Goal: Task Accomplishment & Management: Use online tool/utility

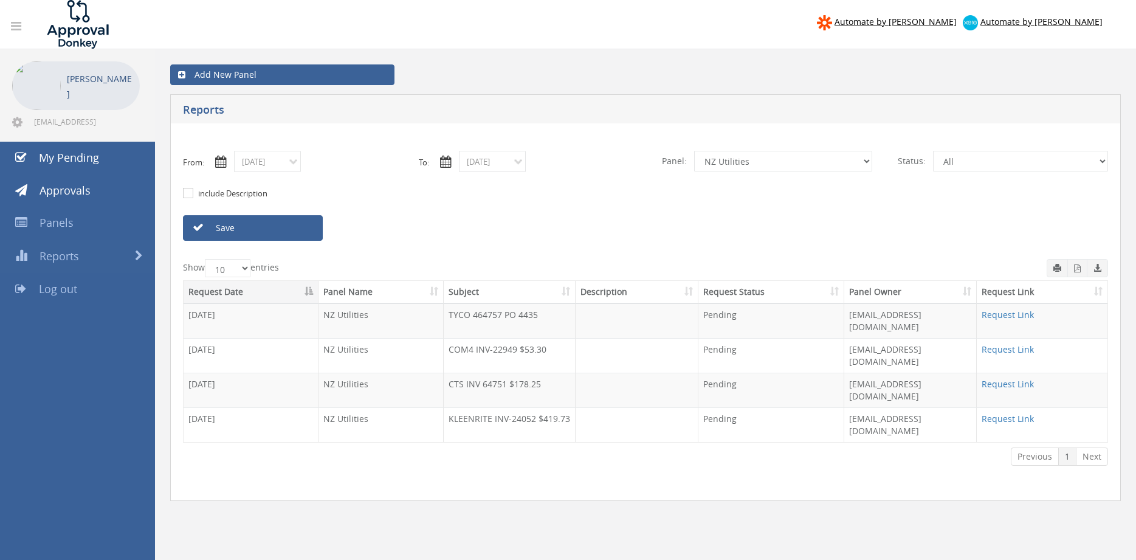
select select "number:13141"
click at [269, 159] on input "[DATE]" at bounding box center [267, 161] width 67 height 21
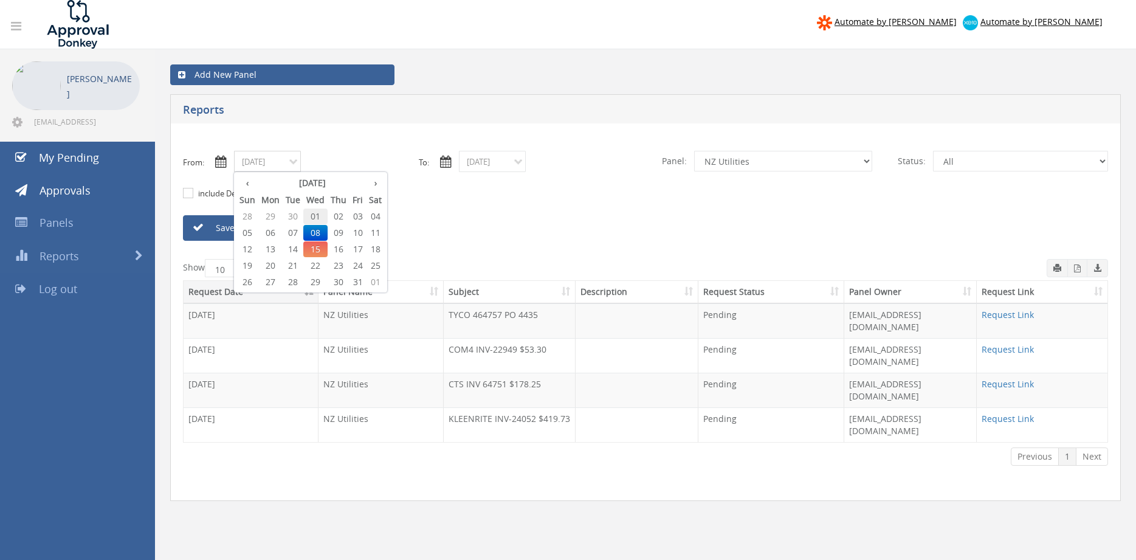
click at [315, 215] on span "01" at bounding box center [315, 216] width 24 height 16
type input "[DATE]"
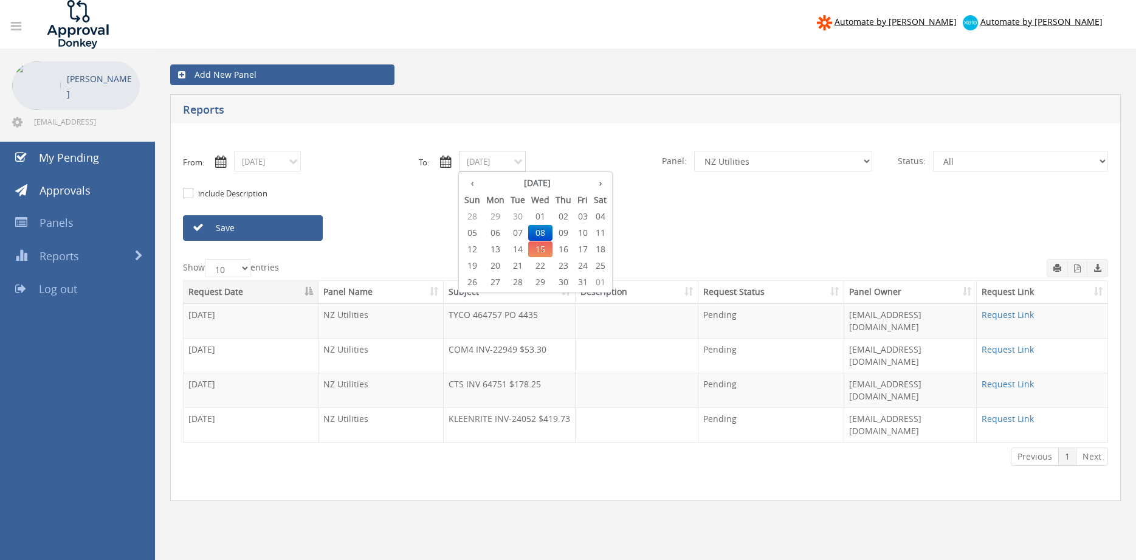
click at [493, 163] on input "[DATE]" at bounding box center [492, 161] width 67 height 21
click at [542, 211] on span "01" at bounding box center [540, 216] width 24 height 16
type input "[DATE]"
click at [694, 151] on select "All Alarm Credits RG - 3 NZ Utilities Cable and SAI Global NZ Alarms-1 NZ FX Pa…" at bounding box center [783, 161] width 178 height 21
select select "number:9739"
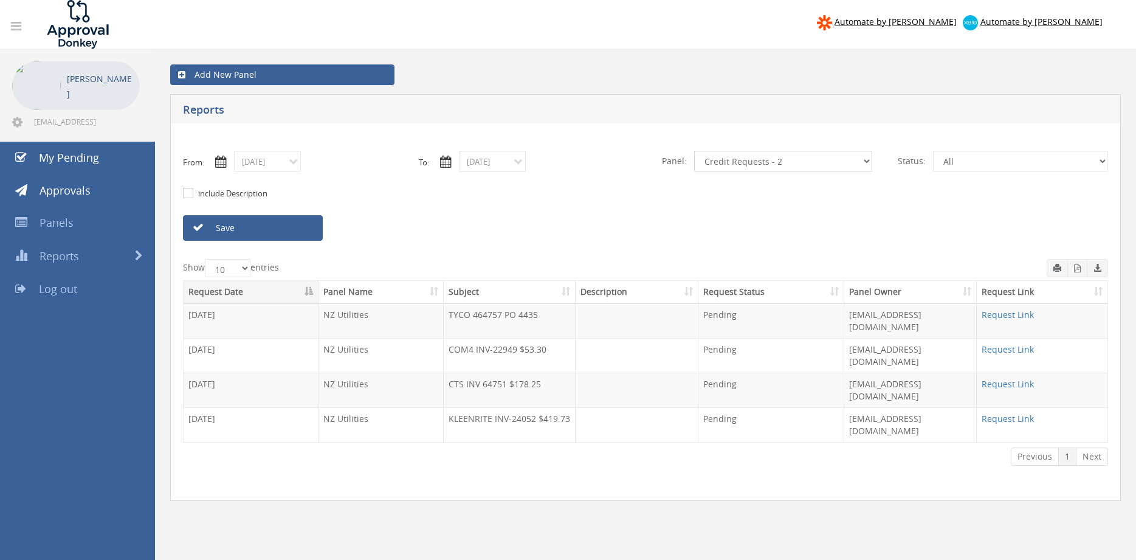
click option "Credit Requests - 2" at bounding box center [0, 0] width 0 height 0
click at [288, 228] on link "Save" at bounding box center [253, 228] width 140 height 26
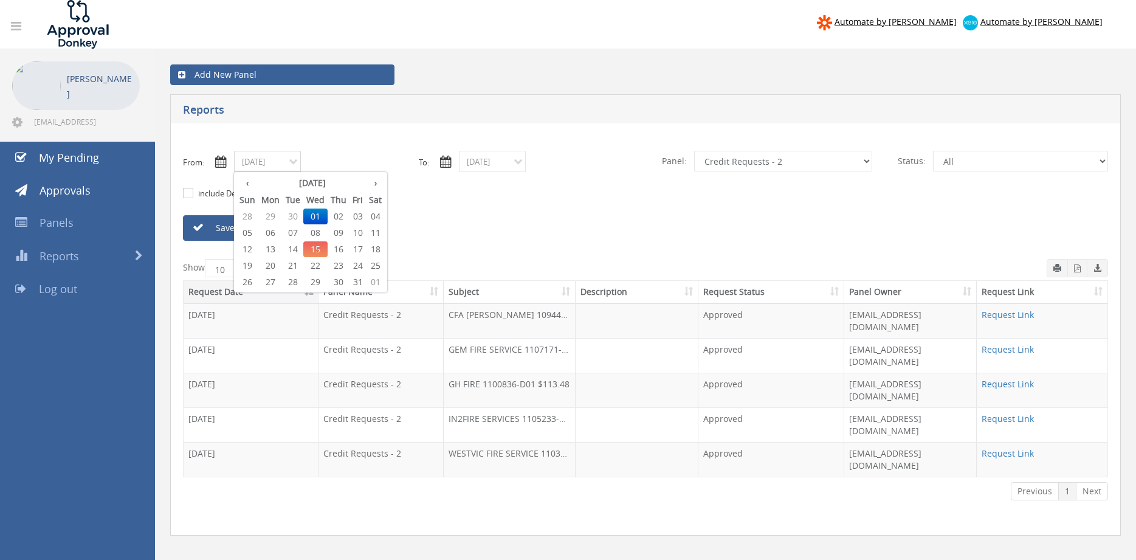
click at [275, 168] on input "[DATE]" at bounding box center [267, 161] width 67 height 21
click at [341, 232] on span "09" at bounding box center [339, 233] width 22 height 16
type input "[DATE]"
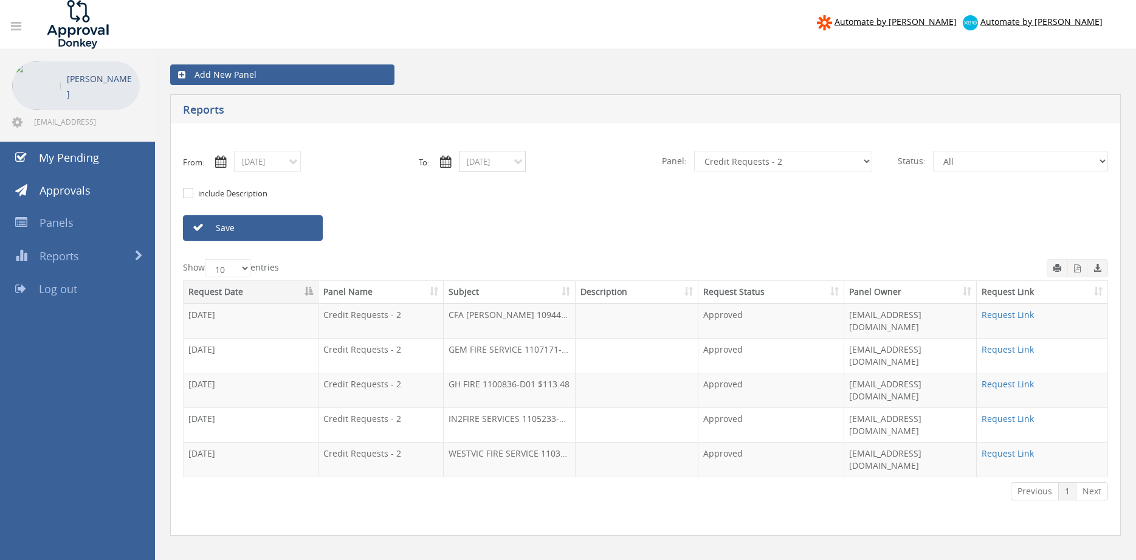
click at [484, 156] on input "[DATE]" at bounding box center [492, 161] width 67 height 21
click at [567, 232] on span "09" at bounding box center [563, 233] width 22 height 16
type input "[DATE]"
click at [284, 229] on link "Save" at bounding box center [253, 228] width 140 height 26
